Goal: Information Seeking & Learning: Compare options

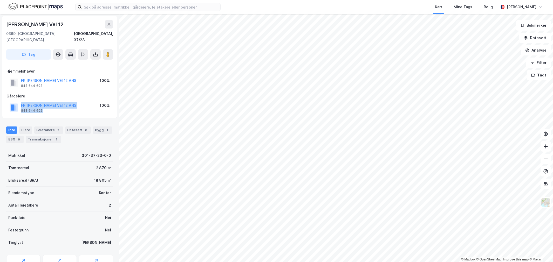
drag, startPoint x: 83, startPoint y: 98, endPoint x: 16, endPoint y: 95, distance: 66.7
click at [16, 101] on div "FR [PERSON_NAME] VEI 12 ANS 848 644 692 100%" at bounding box center [59, 107] width 106 height 12
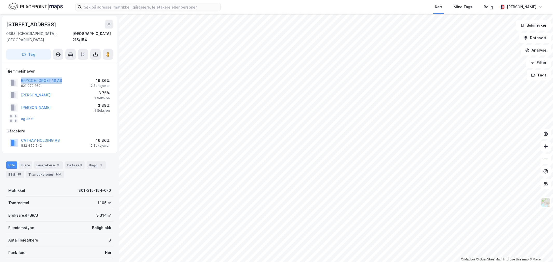
drag, startPoint x: 63, startPoint y: 74, endPoint x: 15, endPoint y: 74, distance: 48.8
click at [15, 77] on div "BRYGGETORGET 18 AS 921 072 260 16.36% 2 Seksjoner" at bounding box center [59, 83] width 106 height 12
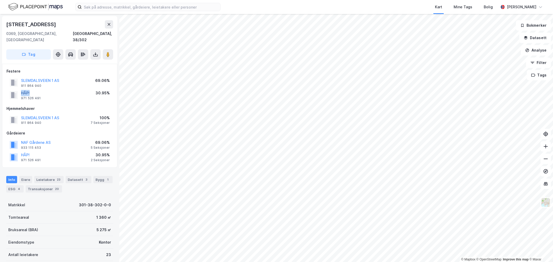
drag, startPoint x: 50, startPoint y: 84, endPoint x: 21, endPoint y: 86, distance: 28.6
click at [21, 89] on div "HÅP! 971 526 491 30.95%" at bounding box center [59, 95] width 106 height 12
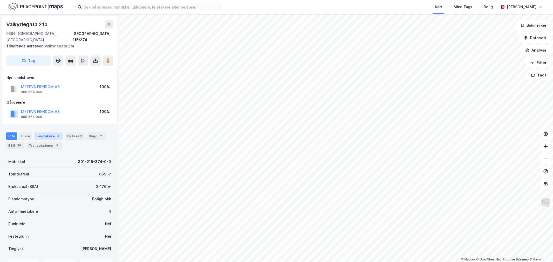
click at [43, 133] on div "Leietakere 4" at bounding box center [48, 136] width 29 height 7
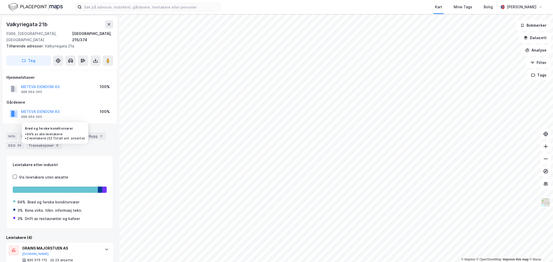
scroll to position [99, 0]
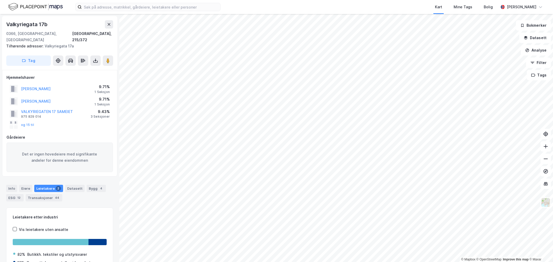
scroll to position [25, 0]
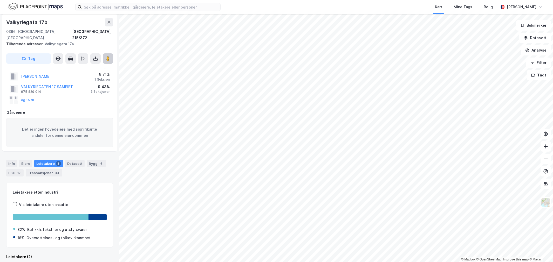
click at [106, 56] on icon at bounding box center [107, 58] width 5 height 5
